Goal: Transaction & Acquisition: Purchase product/service

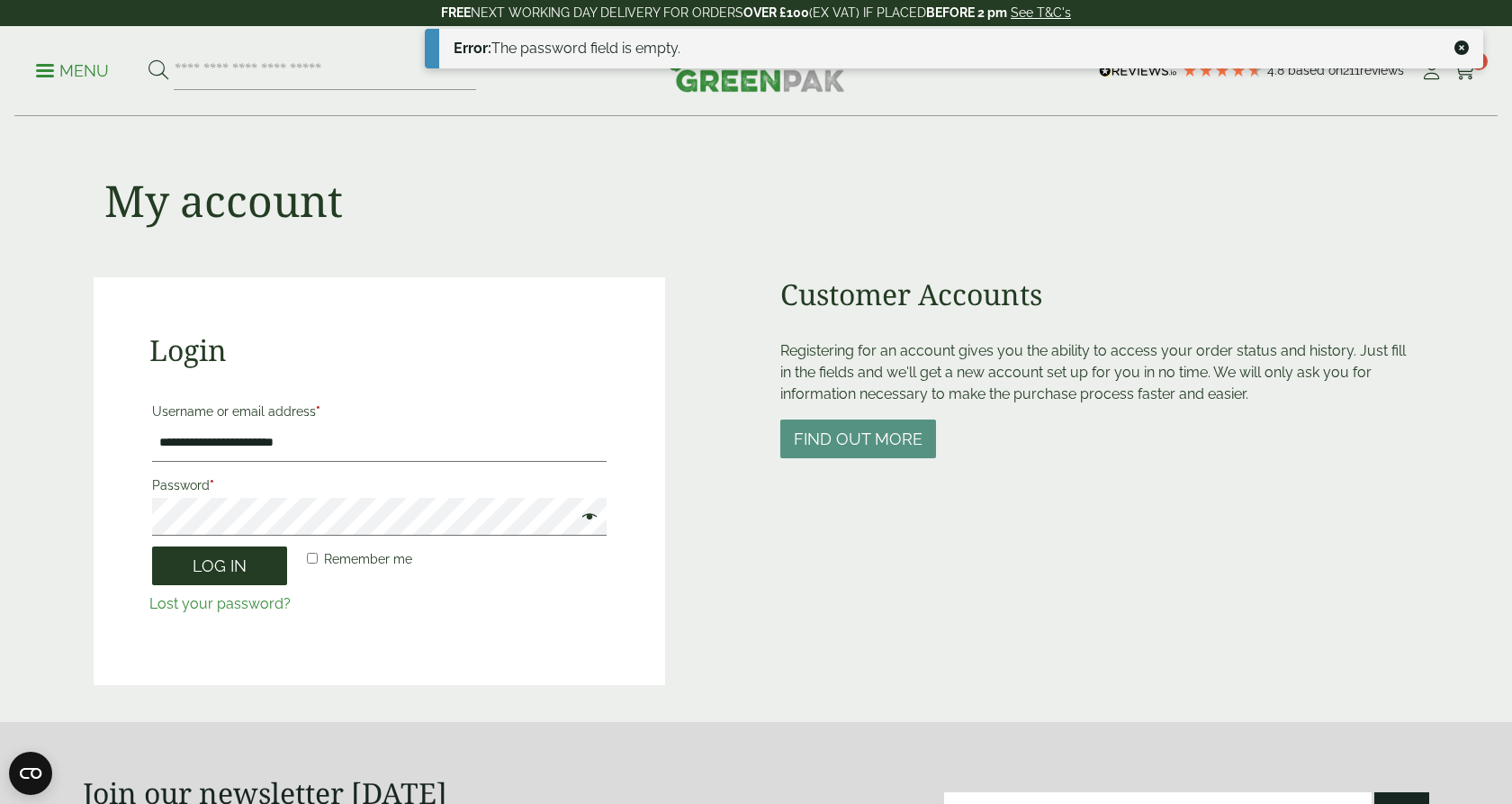
click at [209, 570] on button "Log in" at bounding box center [219, 566] width 135 height 39
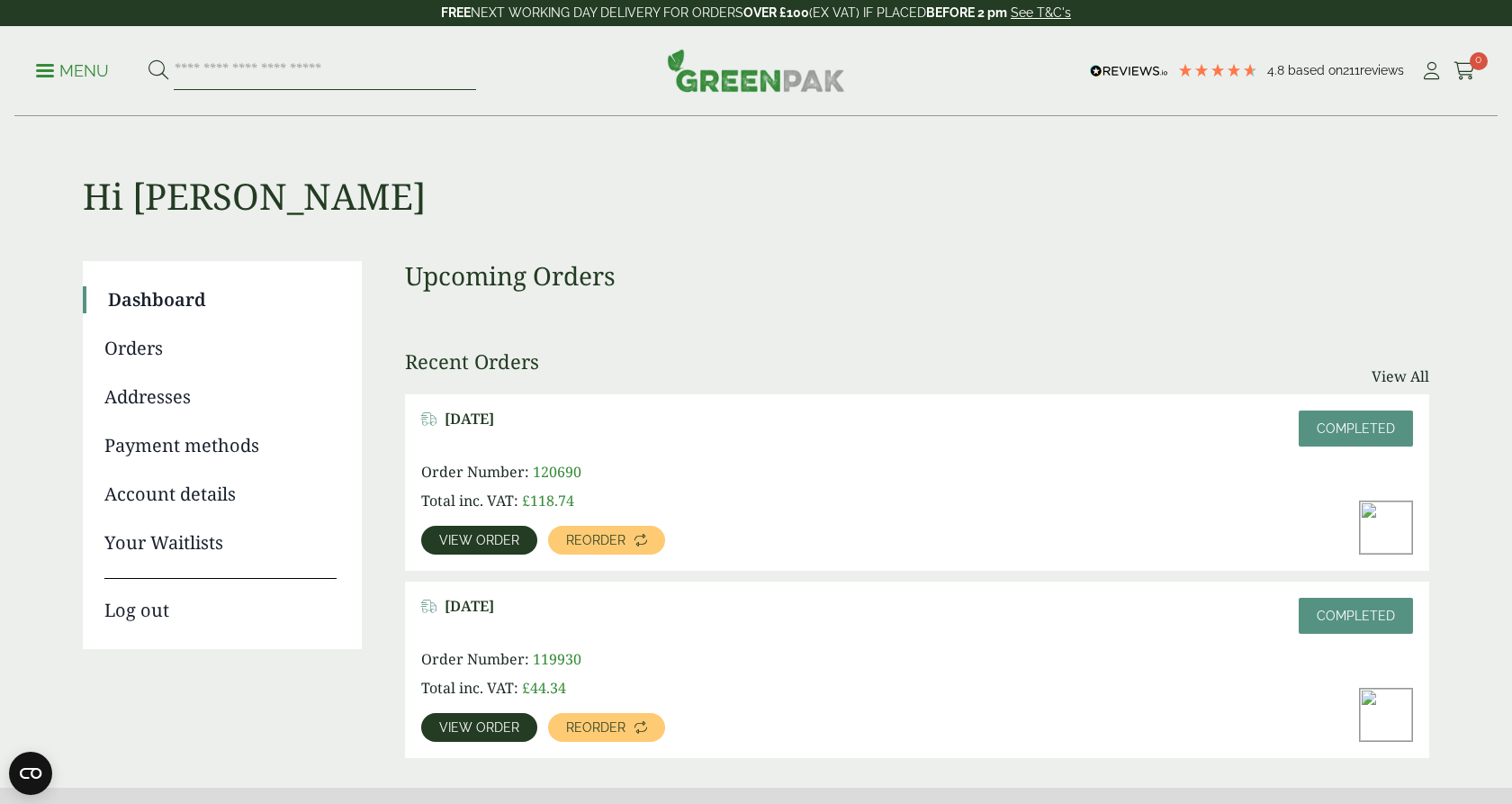
click at [228, 74] on input "search" at bounding box center [325, 71] width 303 height 38
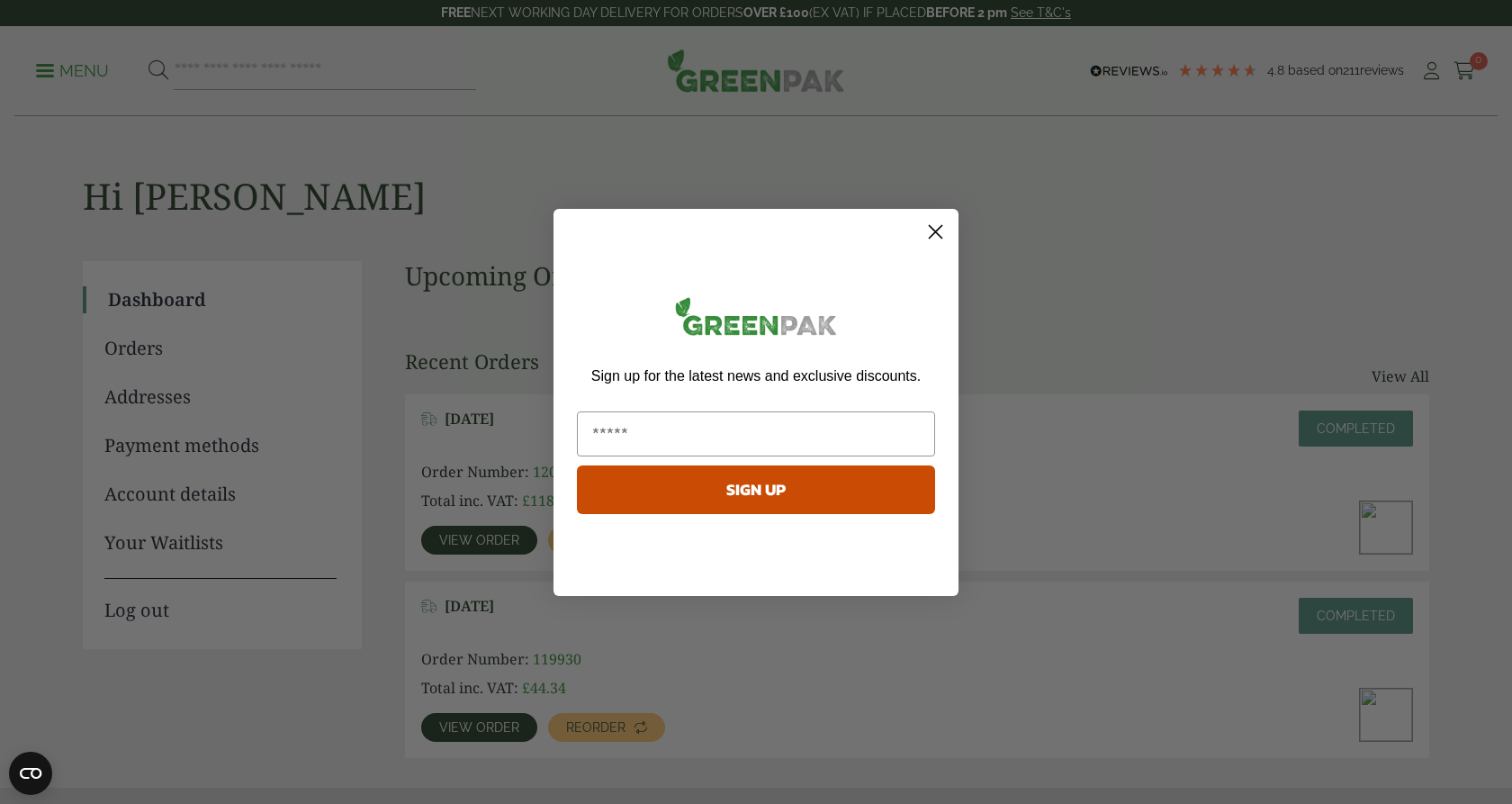
click at [937, 231] on circle "Close dialog" at bounding box center [936, 231] width 30 height 30
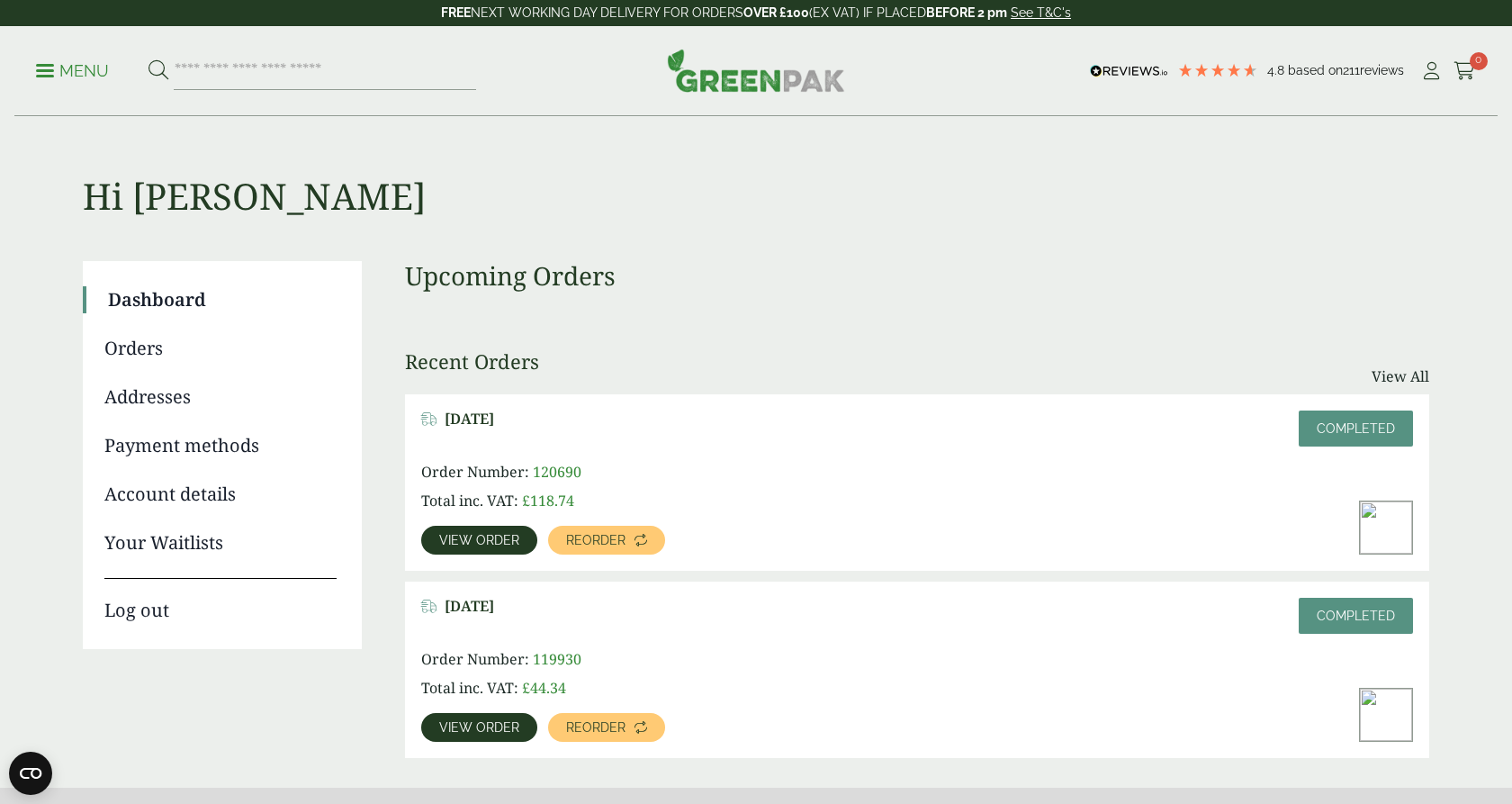
click at [45, 71] on span at bounding box center [45, 71] width 18 height 3
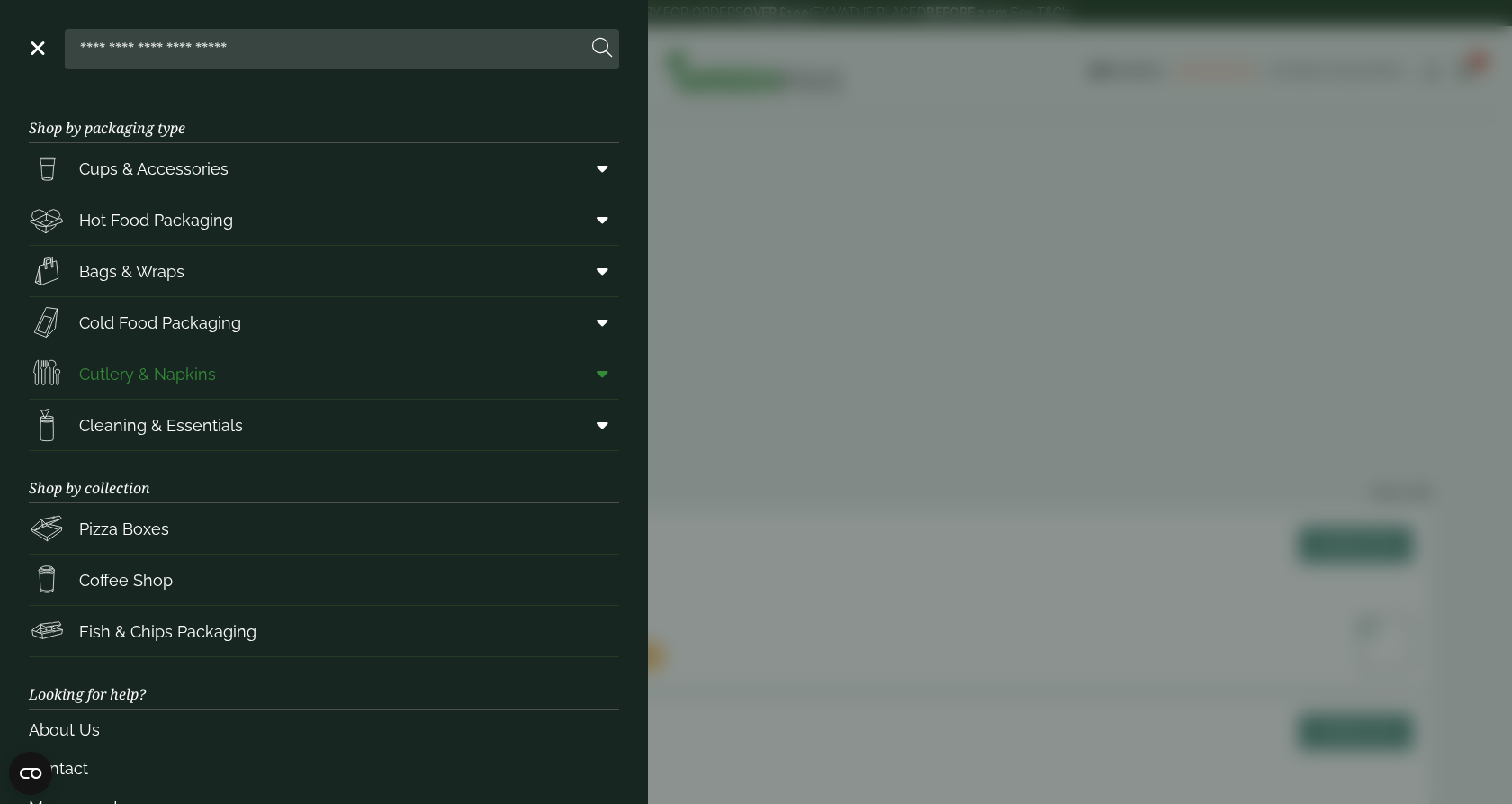
click at [198, 376] on span "Cutlery & Napkins" at bounding box center [147, 374] width 136 height 24
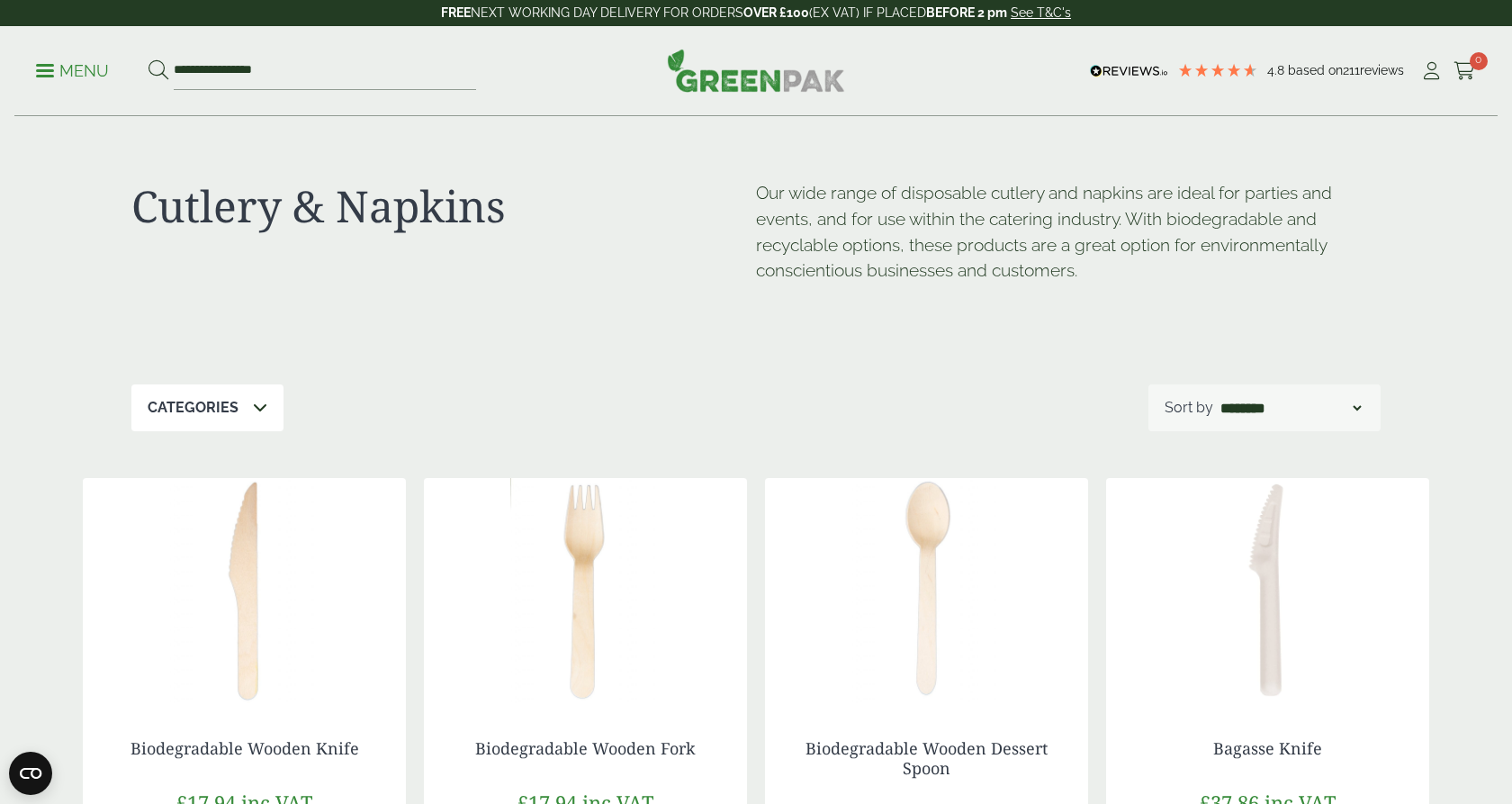
click at [217, 404] on p "Categories" at bounding box center [193, 408] width 91 height 21
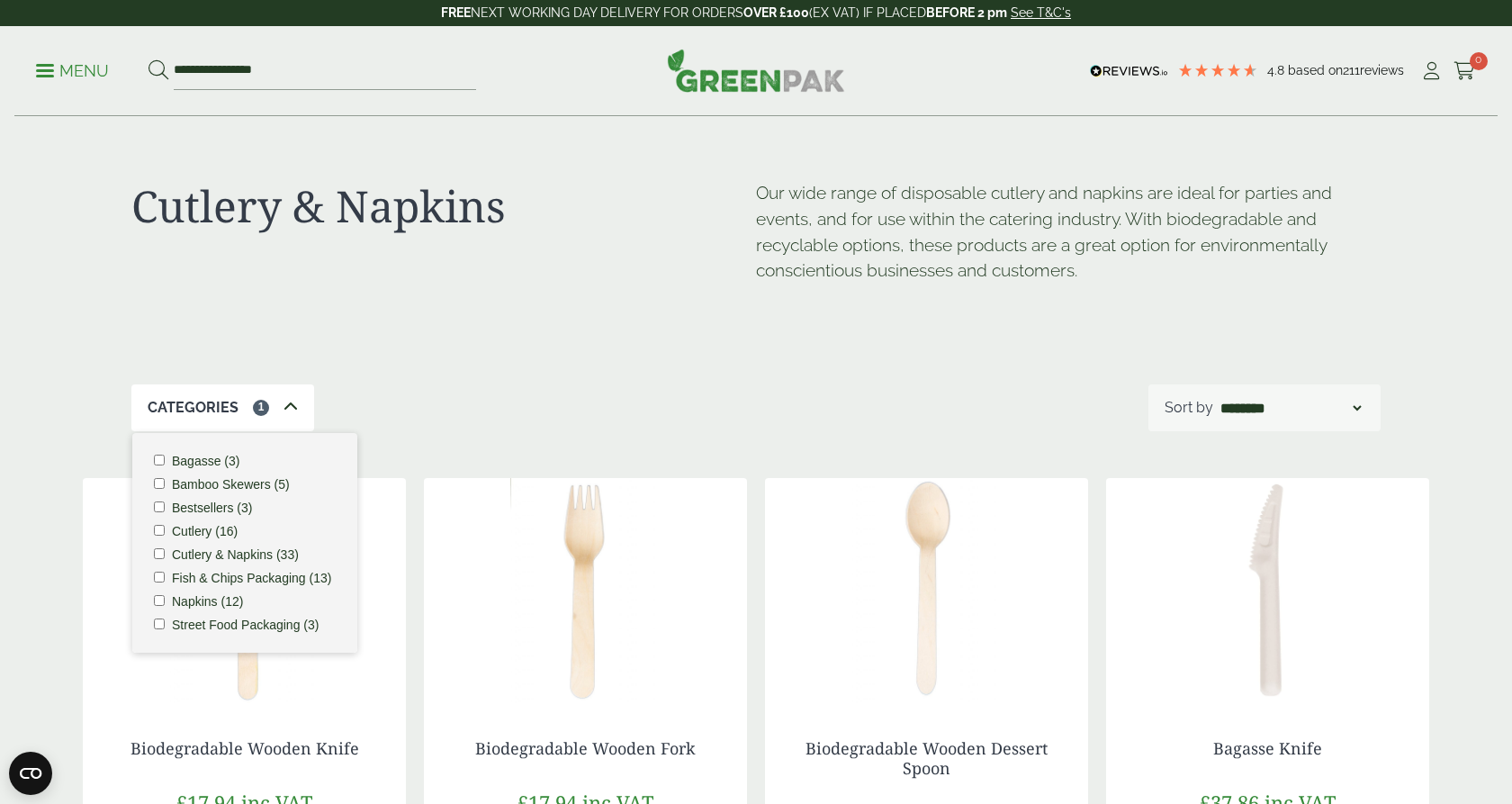
click at [209, 595] on label "Napkins (12)" at bounding box center [207, 602] width 71 height 13
click at [289, 403] on icon at bounding box center [291, 408] width 15 height 15
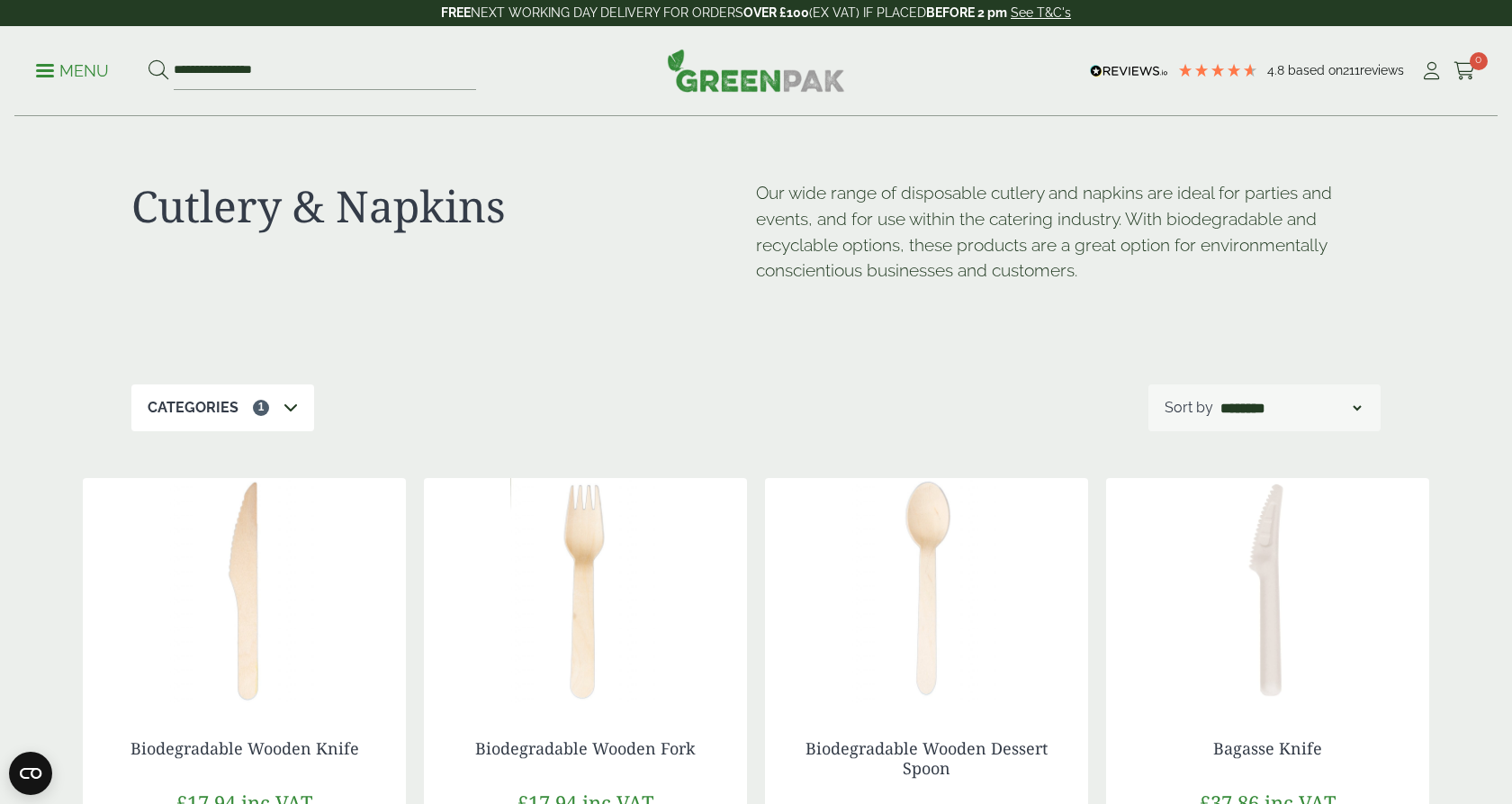
click at [397, 399] on div "Categories 1 Bagasse (3) Bamboo Skewers (5) Bestsellers (3) Cutlery (16) Cutler…" at bounding box center [756, 408] width 1249 height 46
click at [286, 404] on icon at bounding box center [291, 408] width 15 height 15
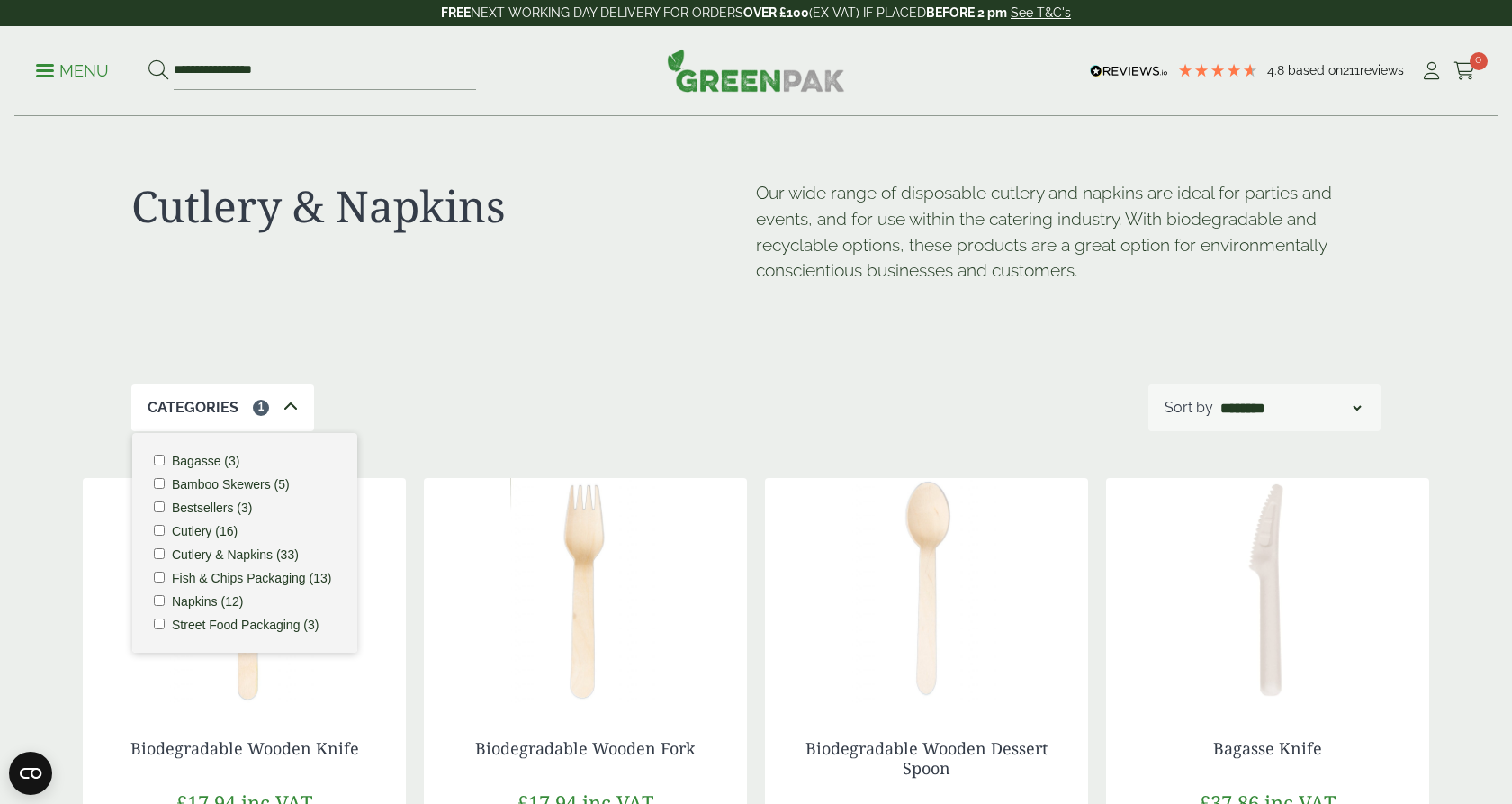
click at [523, 385] on div "Categories 1 Bagasse (3) Bamboo Skewers (5) Bestsellers (3) Cutlery (16) Cutler…" at bounding box center [756, 408] width 1249 height 46
click at [252, 75] on input "**********" at bounding box center [325, 71] width 303 height 38
click at [313, 74] on input "**********" at bounding box center [325, 71] width 303 height 38
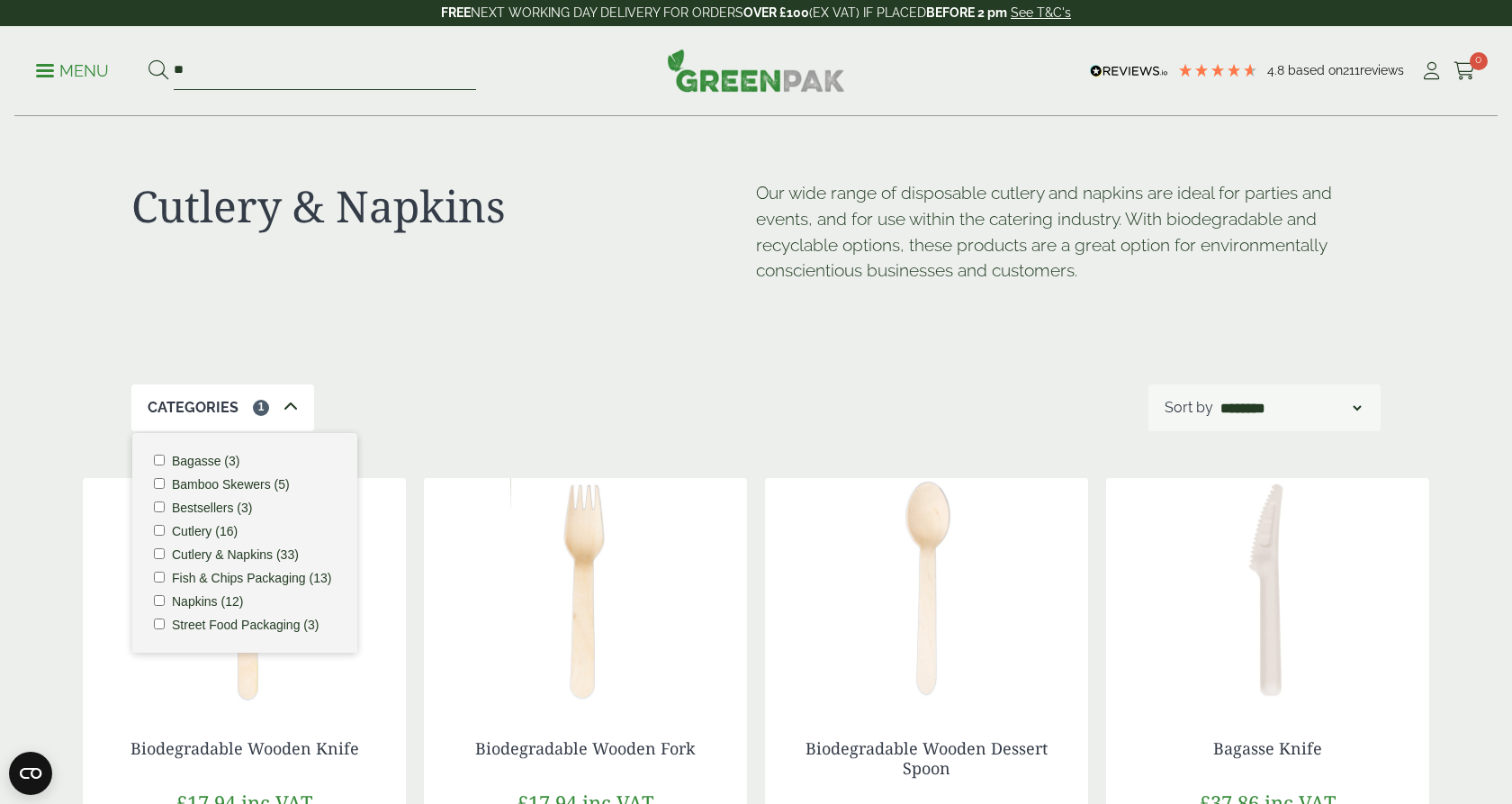
type input "*"
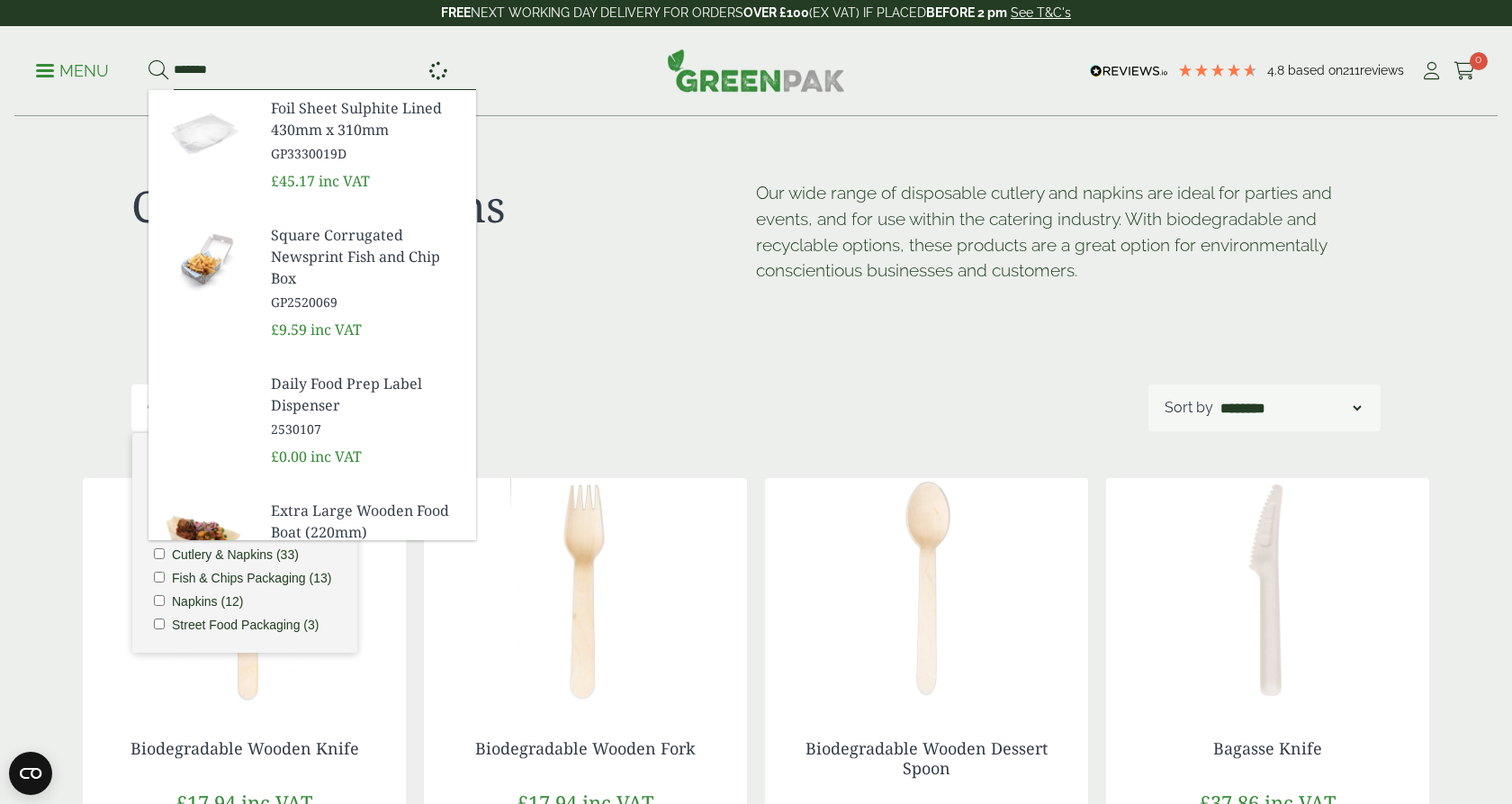
type input "*******"
click at [158, 71] on button at bounding box center [158, 71] width 19 height 23
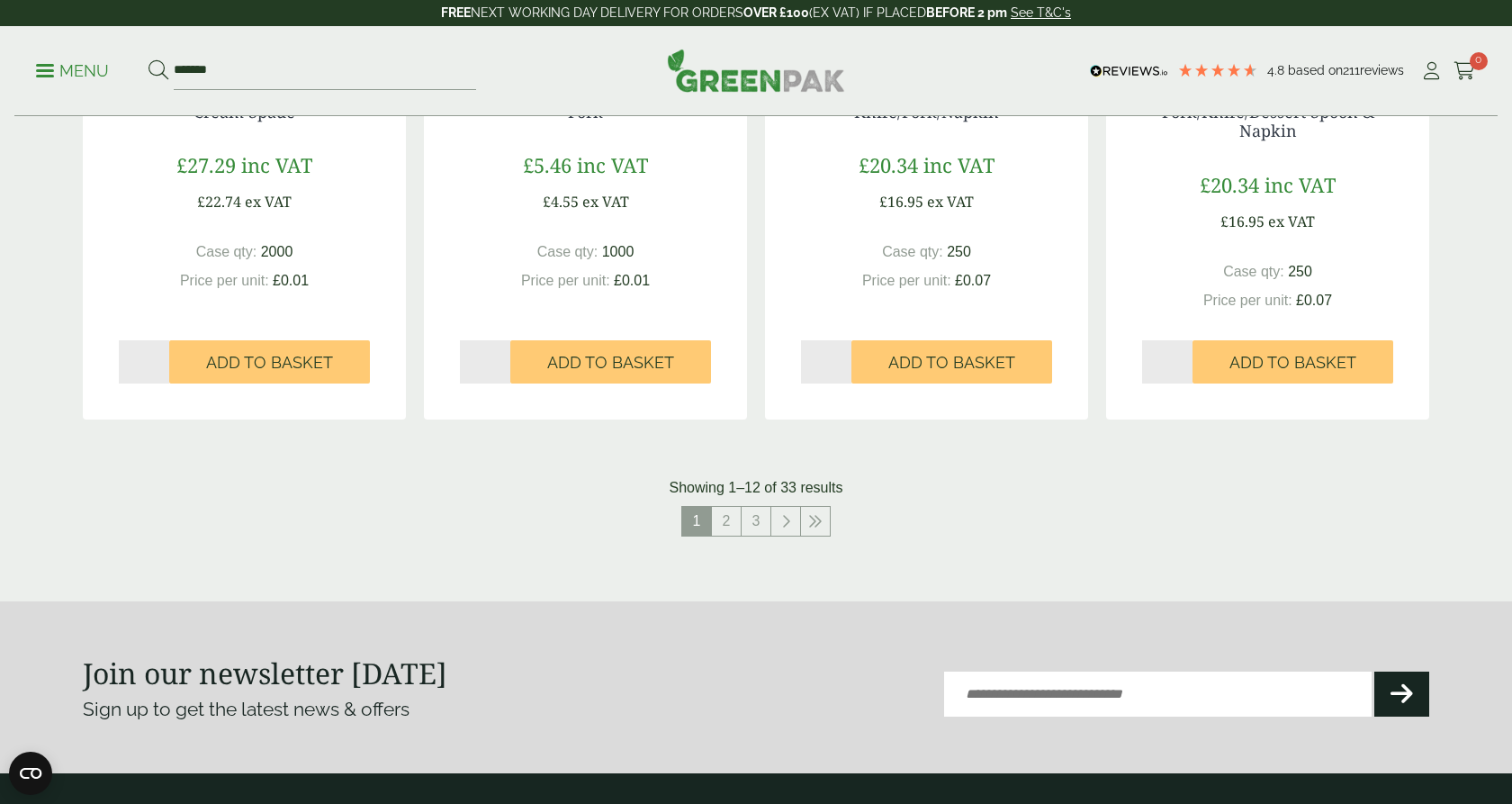
scroll to position [1790, 0]
click at [732, 520] on link "2" at bounding box center [726, 521] width 29 height 29
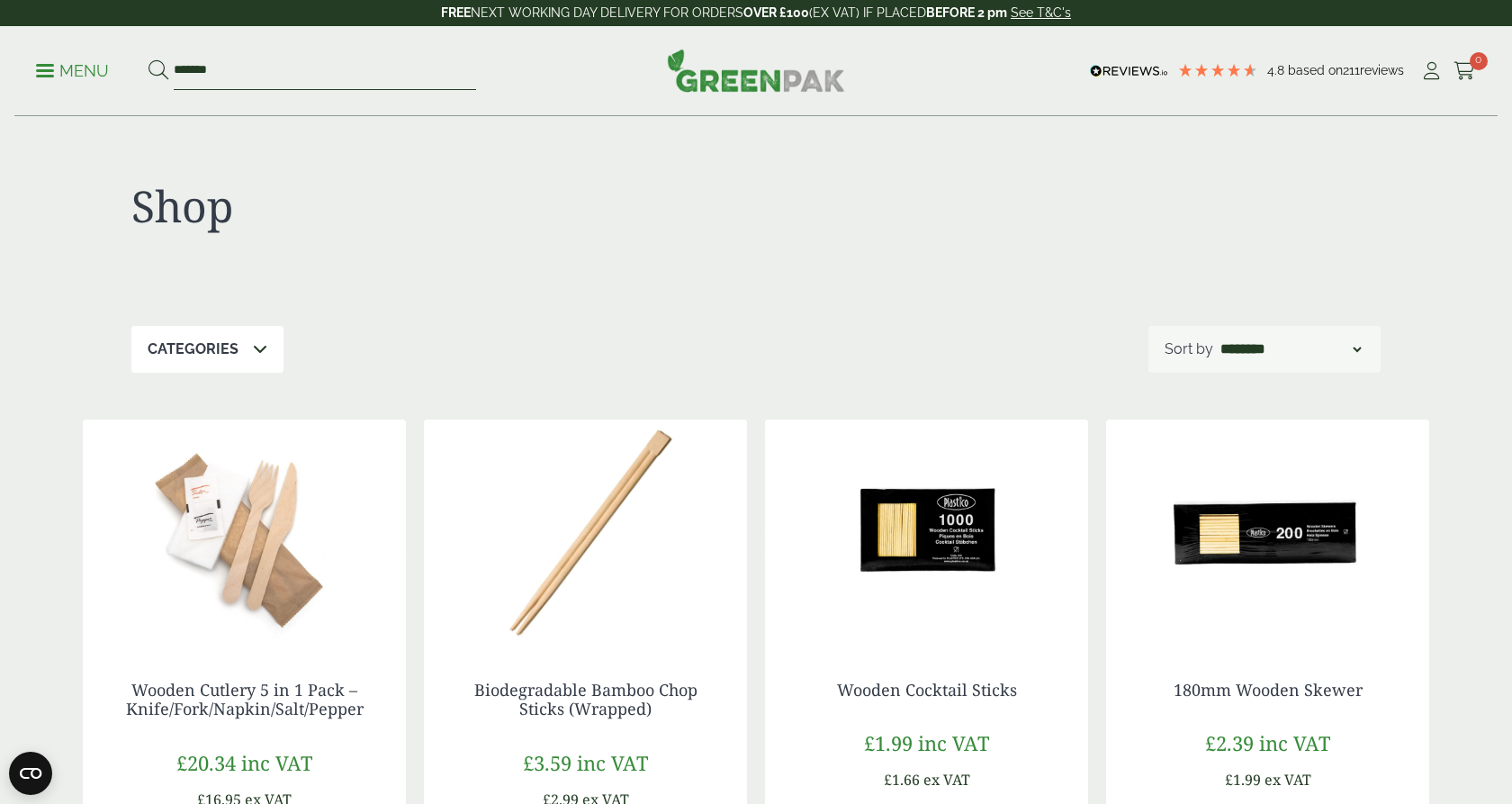
click at [268, 74] on input "*******" at bounding box center [325, 71] width 303 height 38
type input "*"
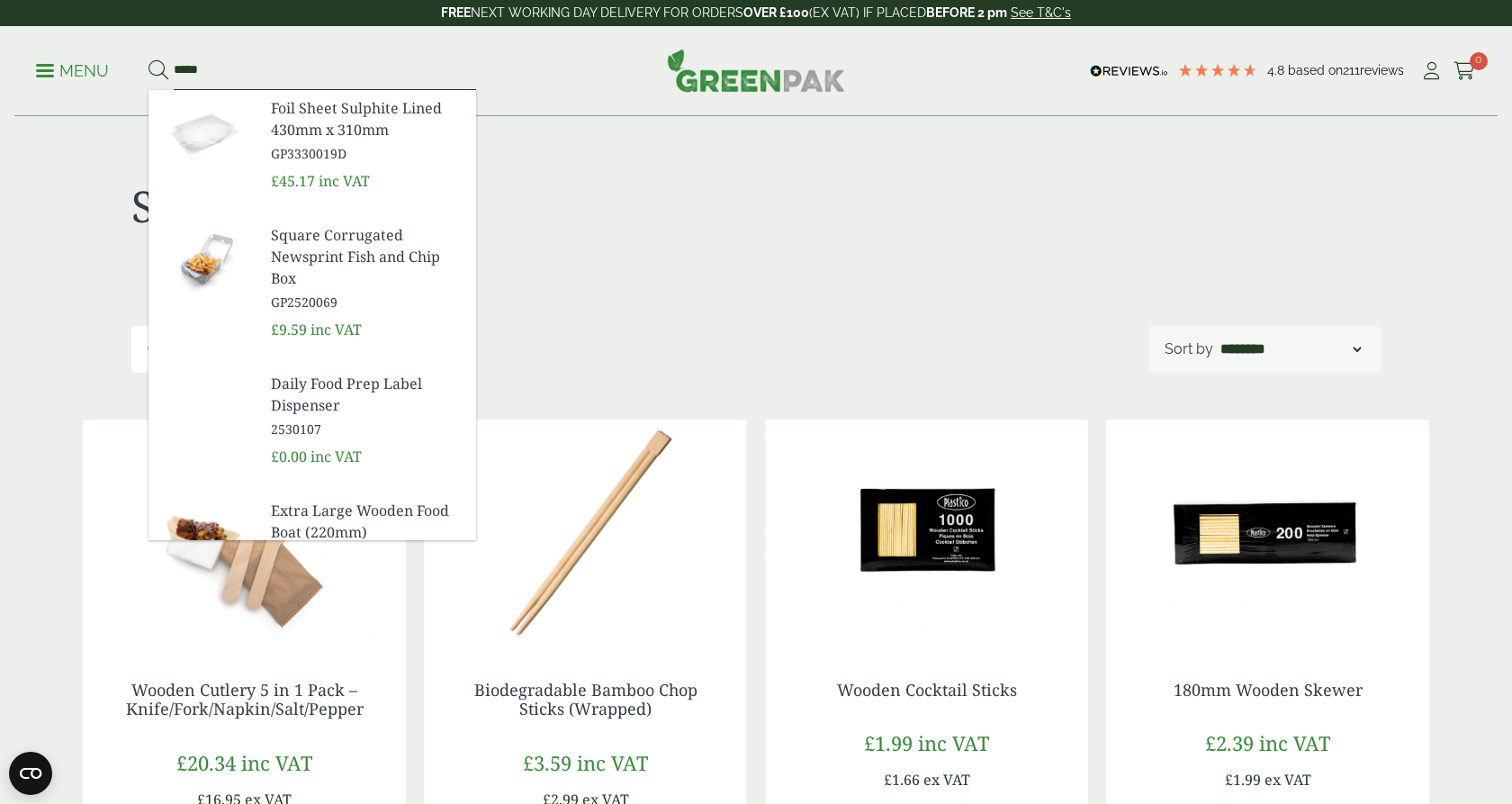
type input "*****"
click at [158, 71] on button at bounding box center [158, 71] width 19 height 23
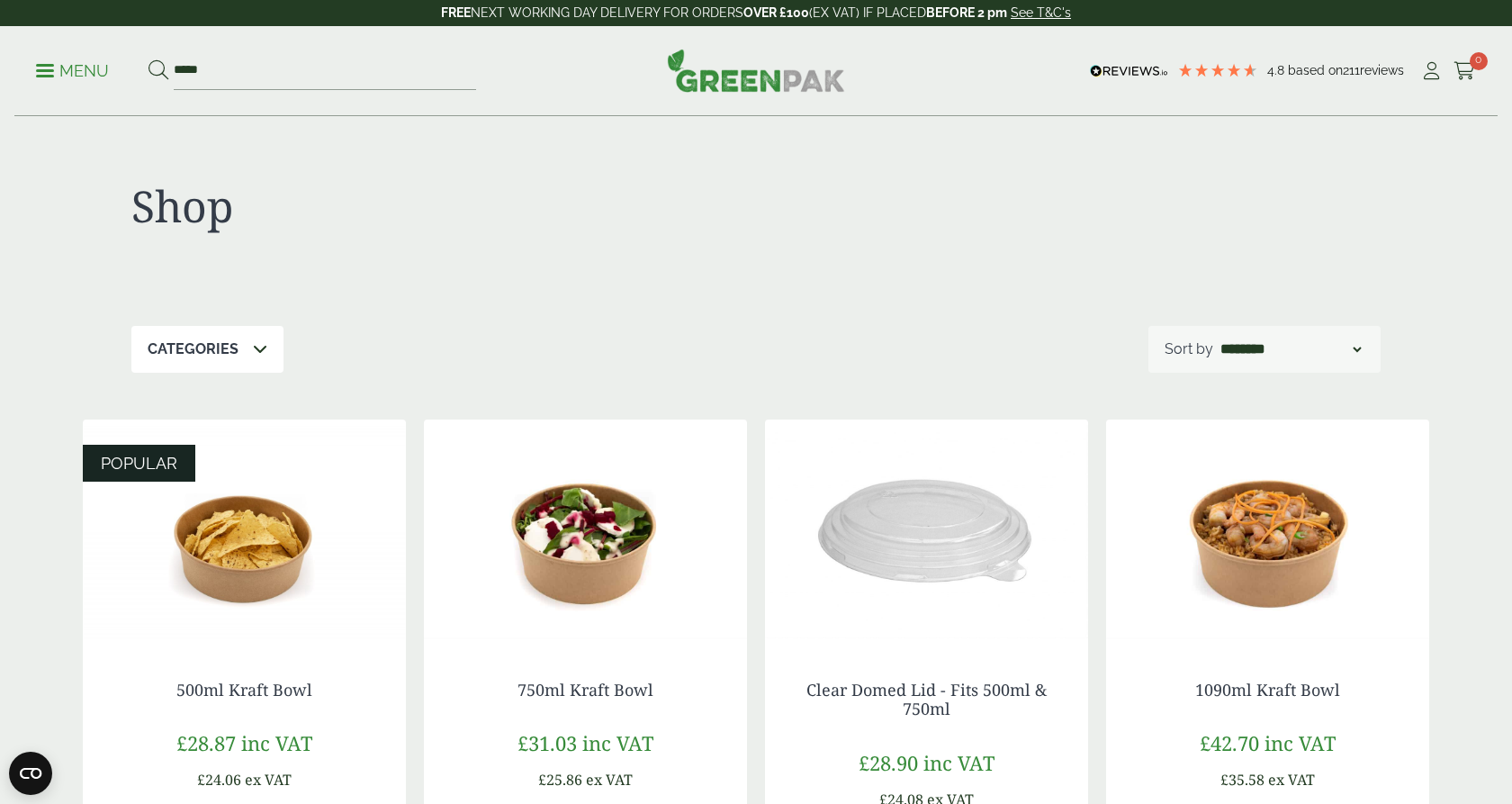
scroll to position [244, 0]
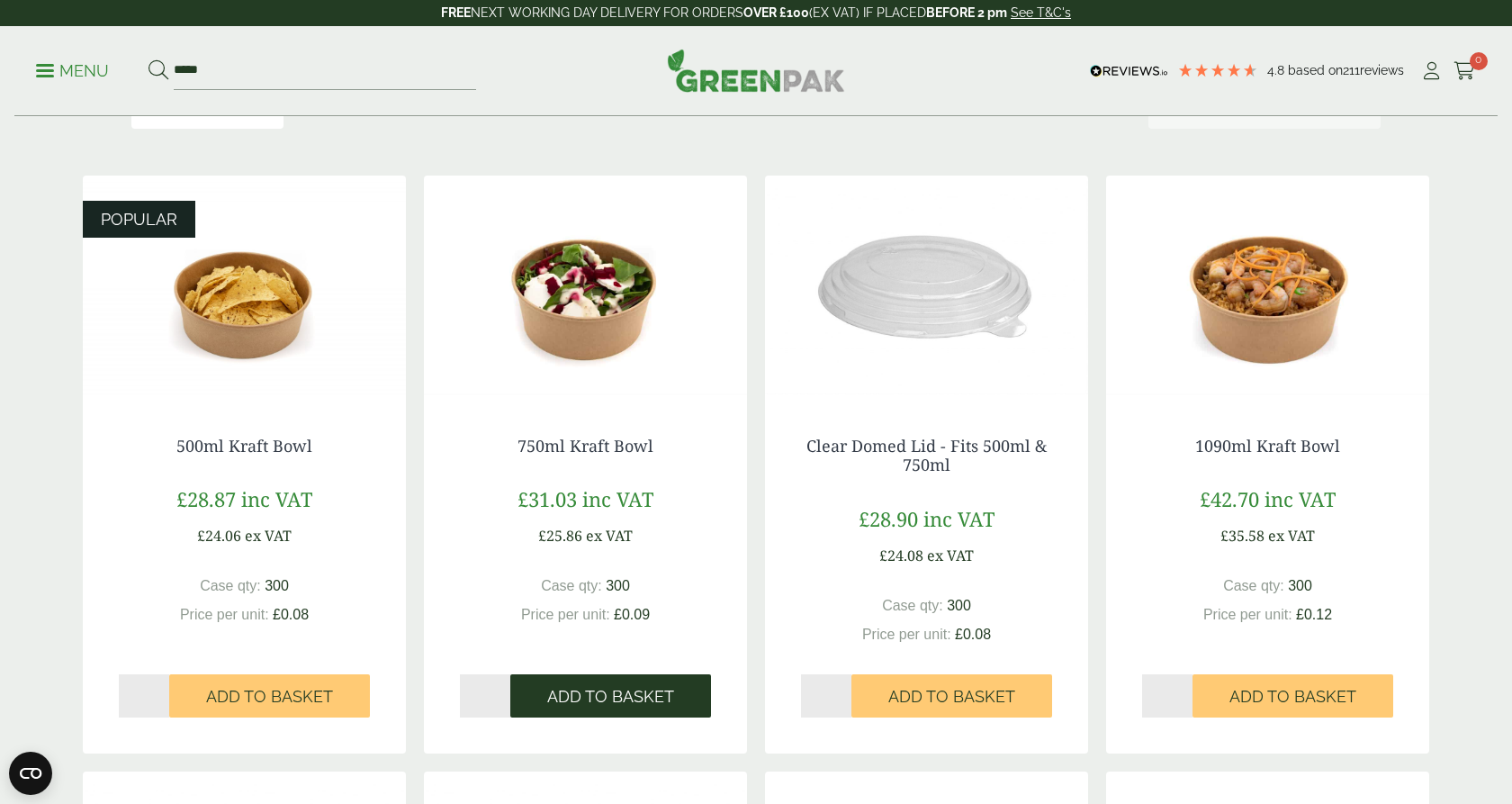
click at [621, 694] on span "Add to Basket" at bounding box center [611, 696] width 127 height 19
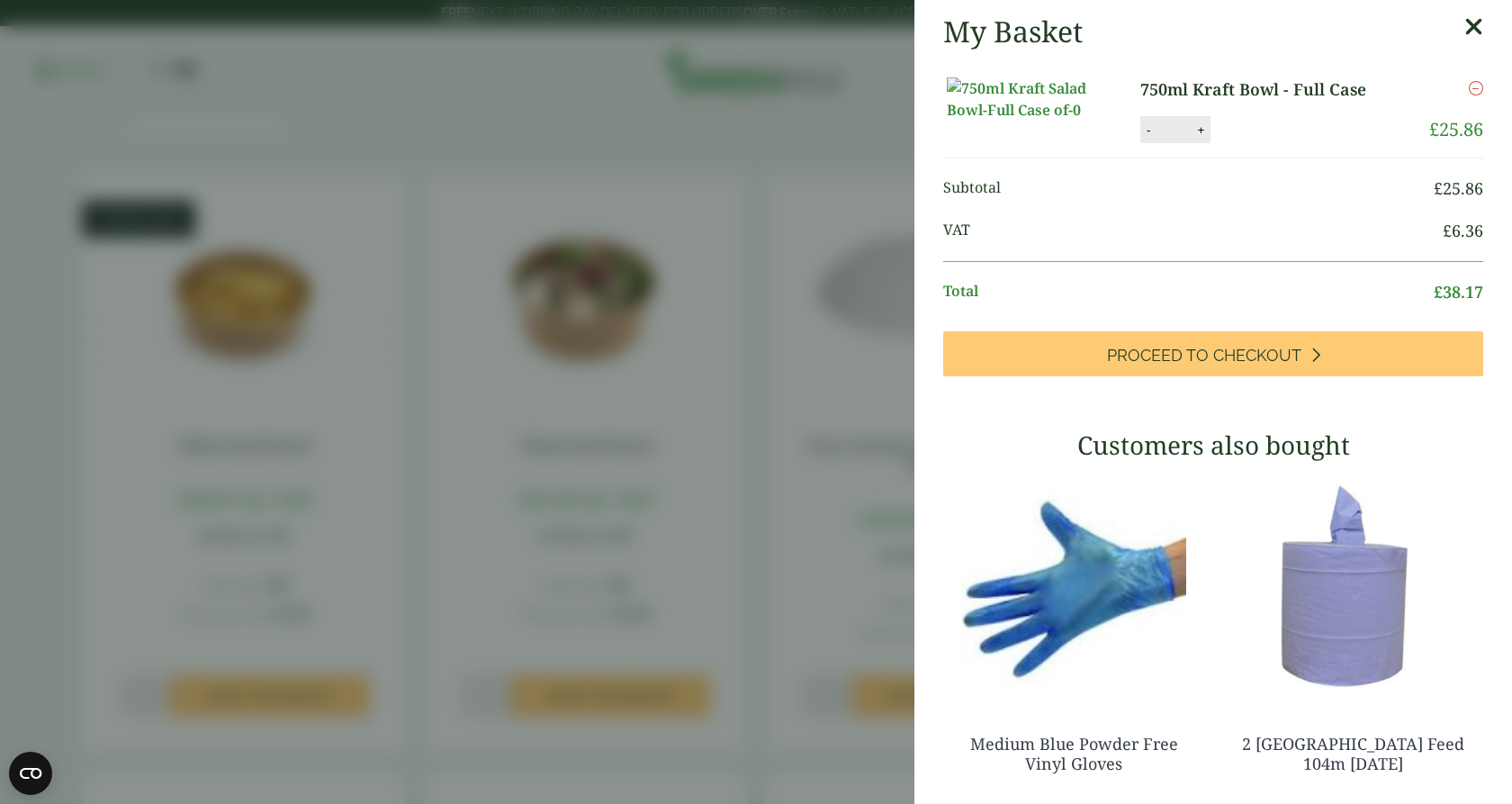
click at [1207, 137] on button "+" at bounding box center [1200, 130] width 18 height 15
type input "*"
click at [1257, 144] on button "Update" at bounding box center [1259, 130] width 90 height 27
click at [667, 517] on aside "My Basket 750ml Kraft Bowl - Full Case 750ml Kraft Bowl - Full Case quantity - …" at bounding box center [756, 402] width 1512 height 804
